Goal: Task Accomplishment & Management: Manage account settings

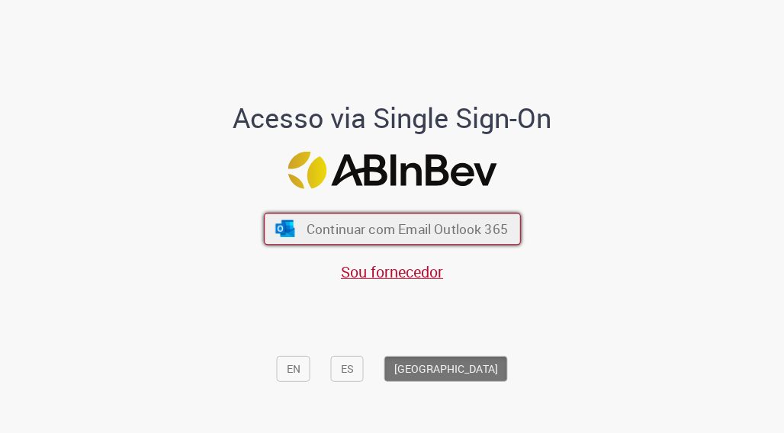
click at [374, 228] on span "Continuar com Email Outlook 365" at bounding box center [406, 230] width 201 height 18
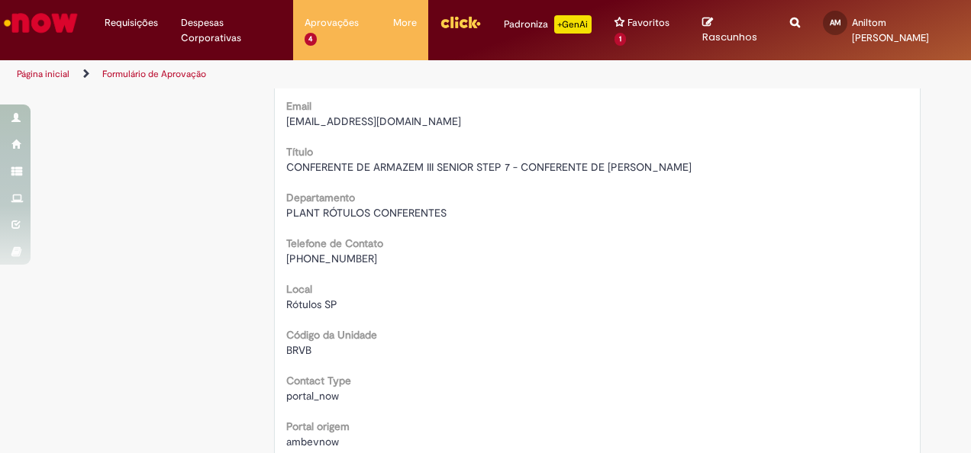
scroll to position [76, 0]
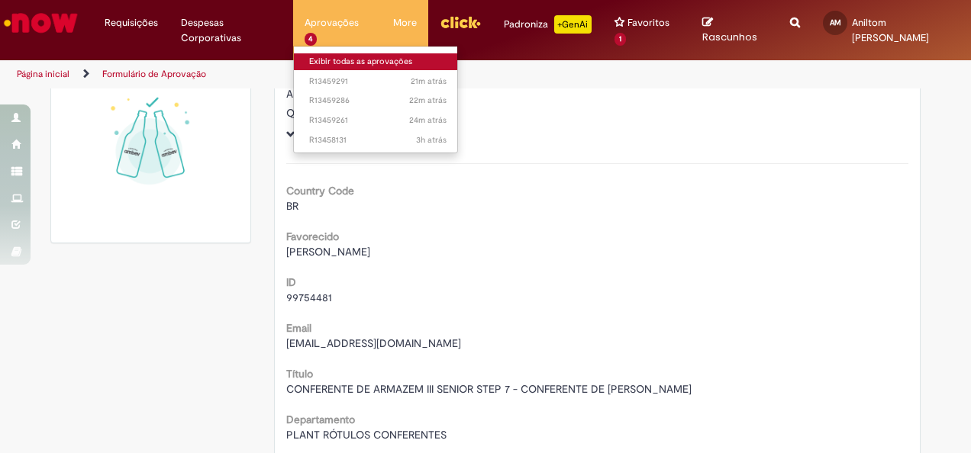
click at [335, 56] on link "Exibir todas as aprovações" at bounding box center [378, 61] width 168 height 17
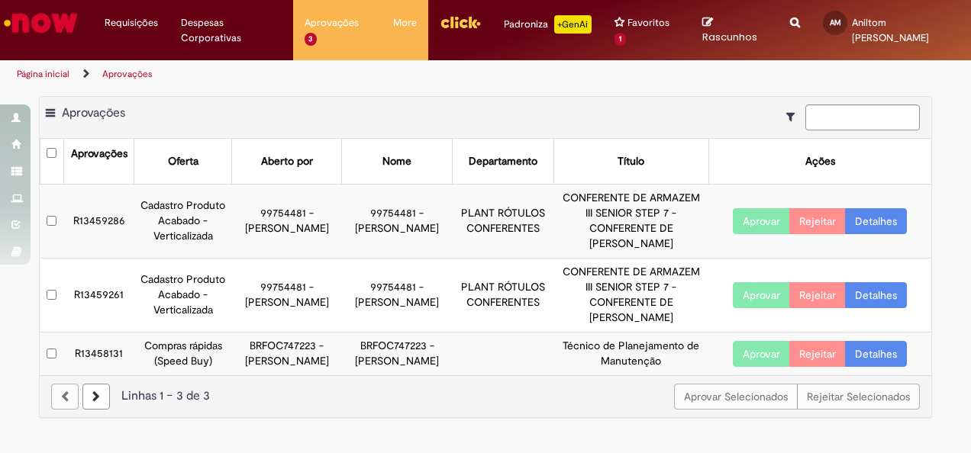
click at [749, 208] on button "Aprovar" at bounding box center [761, 221] width 57 height 26
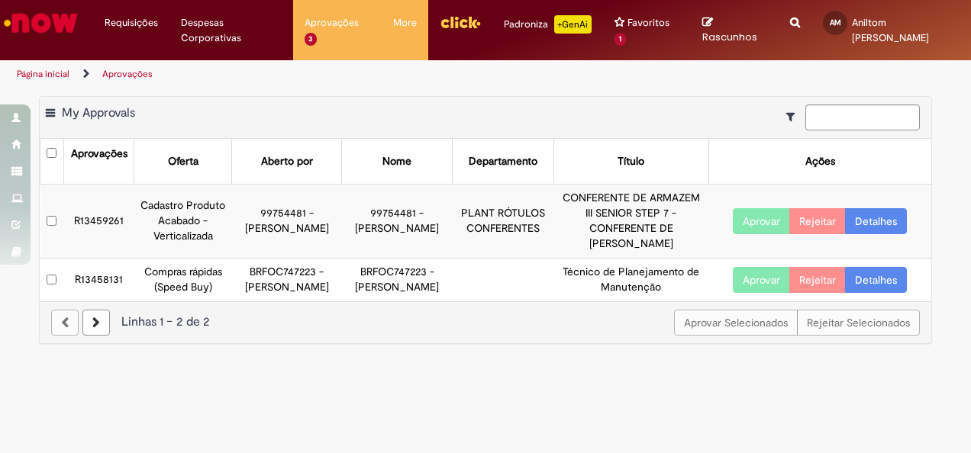
click at [762, 278] on button "Aprovar" at bounding box center [761, 280] width 57 height 26
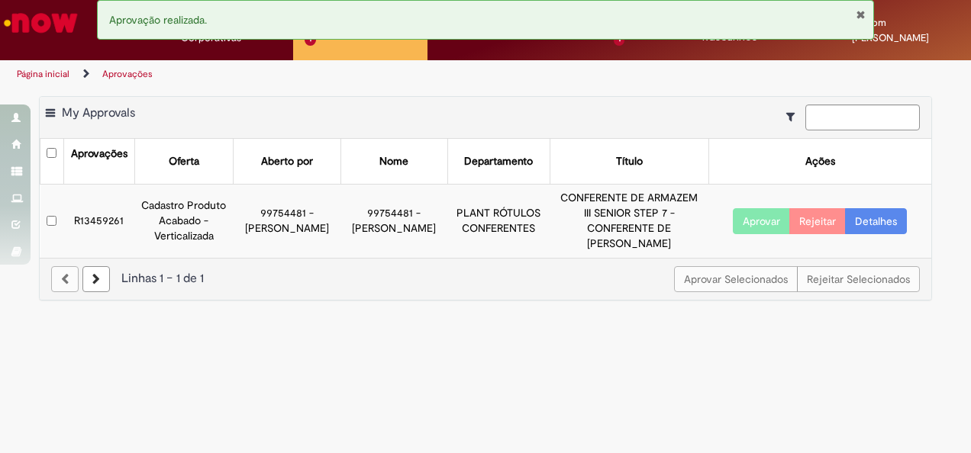
click at [755, 208] on button "Aprovar" at bounding box center [761, 221] width 57 height 26
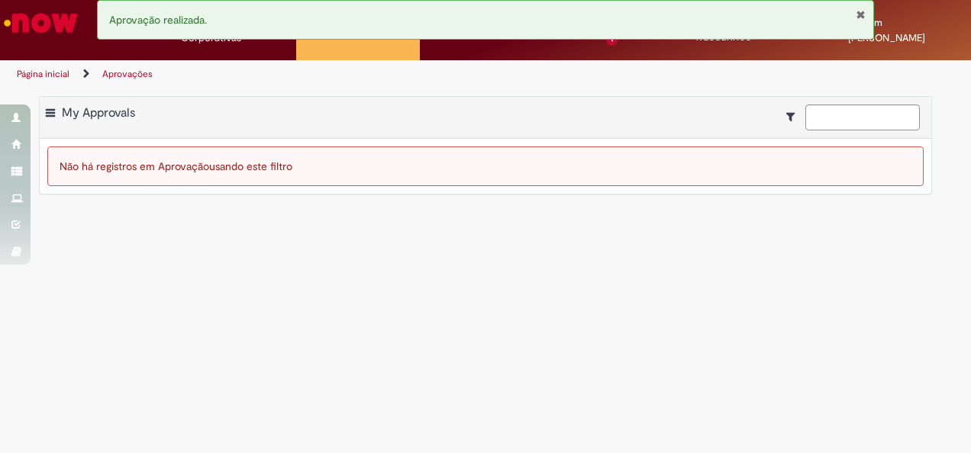
click at [170, 208] on main "Aprovações Exportar como PDF Exportar como Excel Exportar como CSV My Approvals…" at bounding box center [485, 271] width 971 height 365
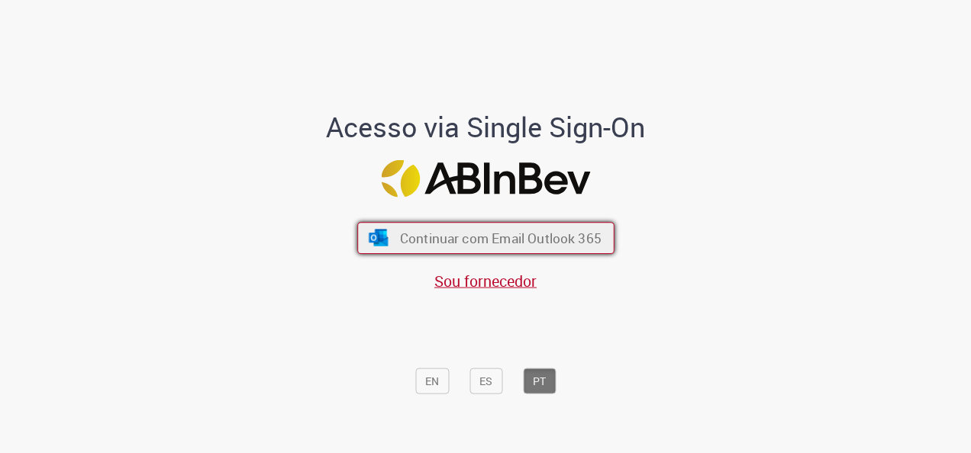
click at [498, 241] on span "Continuar com Email Outlook 365" at bounding box center [499, 239] width 201 height 18
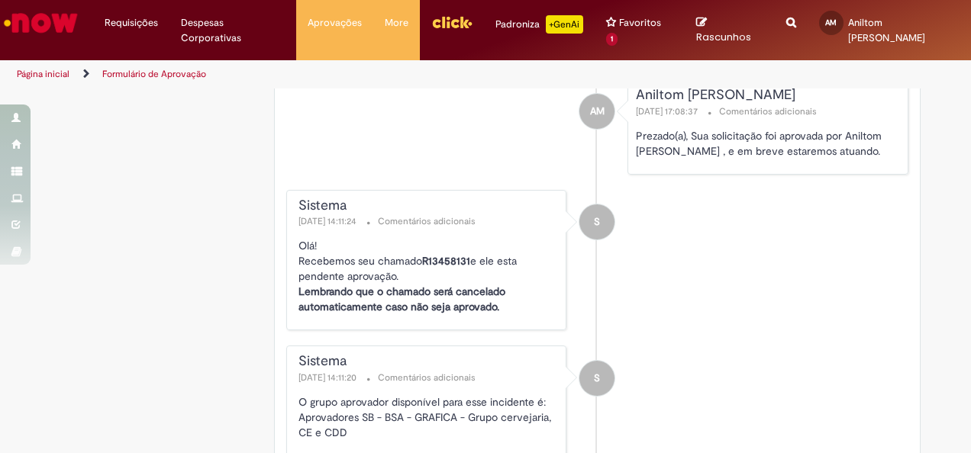
scroll to position [2271, 0]
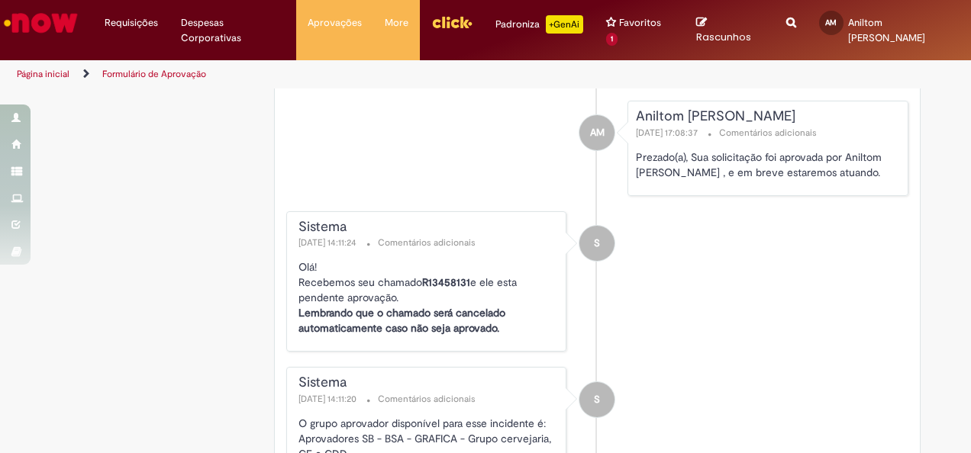
click at [668, 127] on span "28/08/2025 17:08:37" at bounding box center [668, 133] width 65 height 12
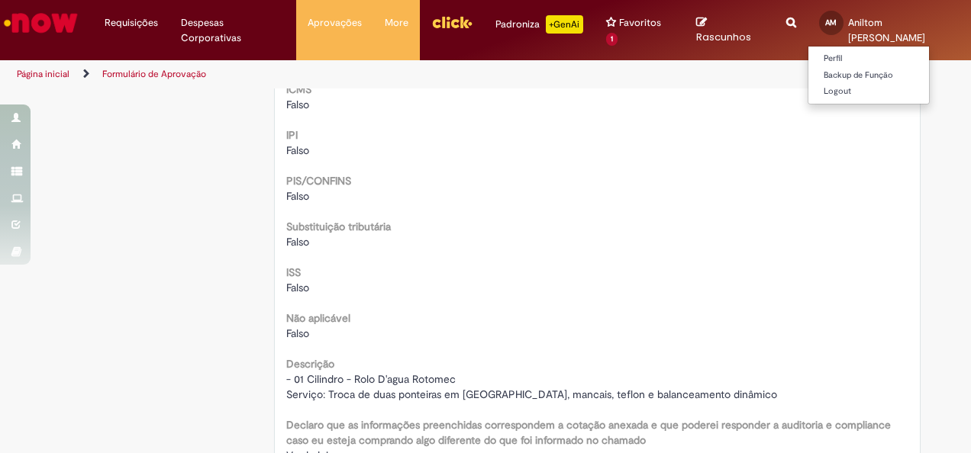
scroll to position [1737, 0]
